Goal: Task Accomplishment & Management: Complete application form

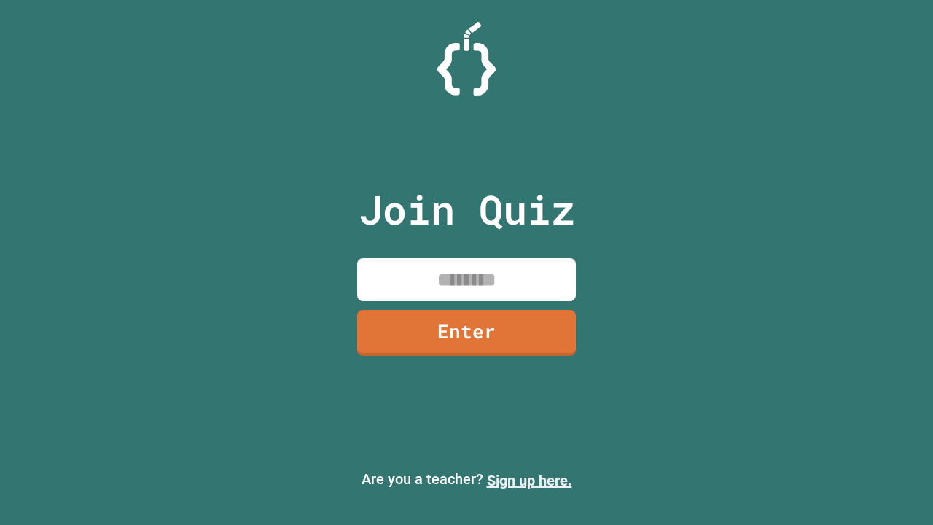
click at [529, 480] on link "Sign up here." at bounding box center [529, 479] width 85 height 17
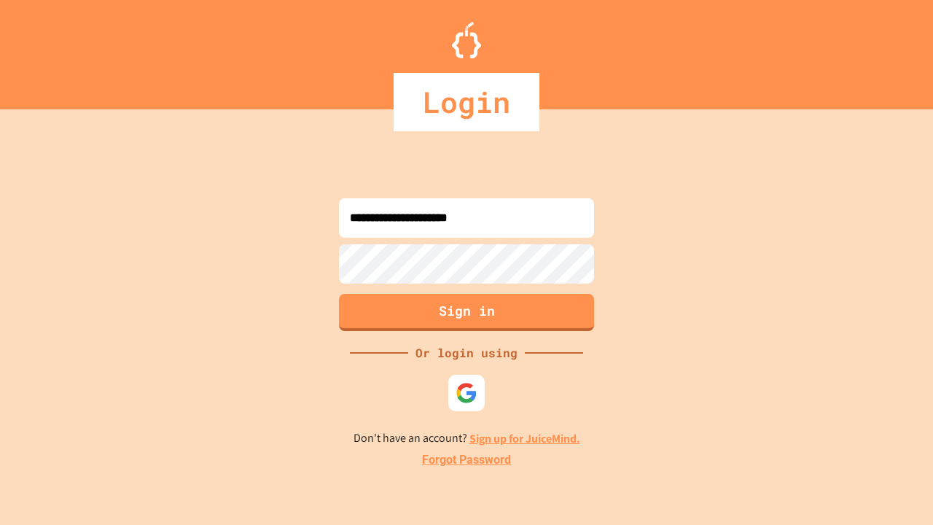
type input "**********"
